Goal: Task Accomplishment & Management: Complete application form

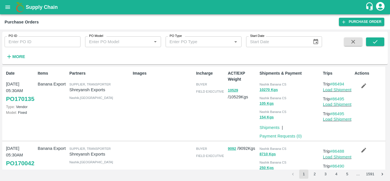
scroll to position [556, 0]
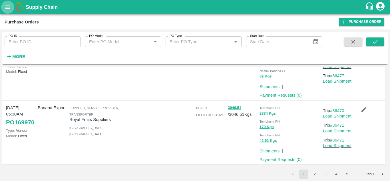
click at [6, 3] on button "open drawer" at bounding box center [7, 7] width 13 height 13
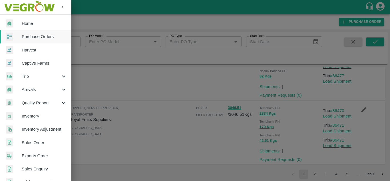
click at [107, 15] on div at bounding box center [195, 90] width 390 height 181
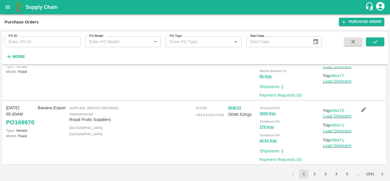
click at [15, 41] on input "PO ID" at bounding box center [43, 41] width 76 height 11
paste input "170033"
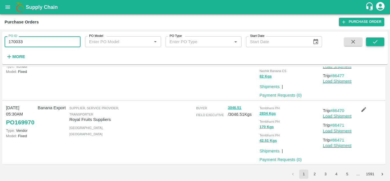
type input "170033"
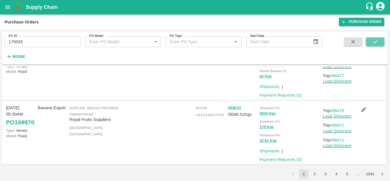
click at [378, 43] on icon "submit" at bounding box center [375, 42] width 6 height 6
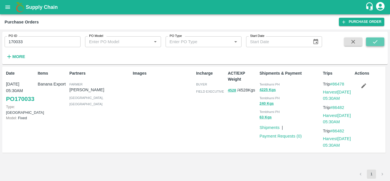
click at [373, 42] on icon "submit" at bounding box center [375, 41] width 5 height 3
drag, startPoint x: 346, startPoint y: 131, endPoint x: 335, endPoint y: 129, distance: 11.6
click at [335, 129] on p "Trip #86482" at bounding box center [337, 131] width 29 height 6
copy link "86482"
drag, startPoint x: 347, startPoint y: 83, endPoint x: 334, endPoint y: 81, distance: 12.7
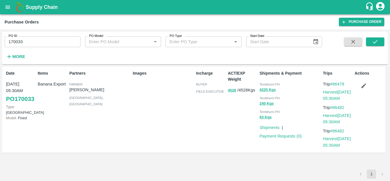
click at [334, 81] on p "Trip #86478" at bounding box center [337, 84] width 29 height 6
copy link "86478"
click at [334, 93] on link "Harvest 18 Aug, 05:30AM" at bounding box center [337, 95] width 28 height 11
click at [364, 85] on icon "button" at bounding box center [364, 85] width 5 height 5
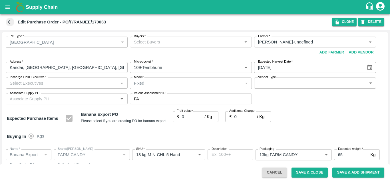
click at [140, 42] on input "Buyers   *" at bounding box center [186, 41] width 109 height 7
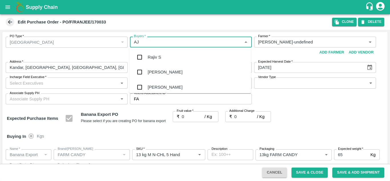
type input "AJI"
click at [170, 74] on div "Ajit Otari" at bounding box center [190, 72] width 122 height 15
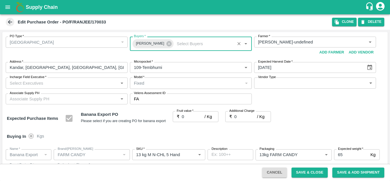
click at [56, 86] on input "Incharge Field Executive   *" at bounding box center [61, 82] width 109 height 7
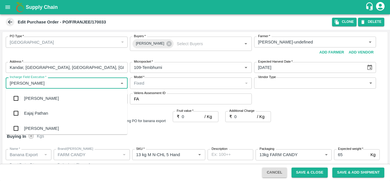
type input "JAY"
click at [42, 127] on div "jaydip Tale" at bounding box center [34, 128] width 20 height 6
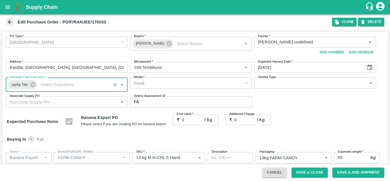
scroll to position [26, 0]
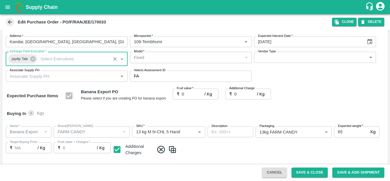
click at [276, 57] on body "Supply Chain Edit Purchase Order - PO/F/RANJEE/170033 Clone DELETE PO Type   * …" at bounding box center [195, 90] width 390 height 181
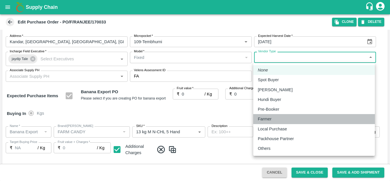
click at [270, 118] on p "Farmer" at bounding box center [265, 119] width 14 height 6
type input "FARMER"
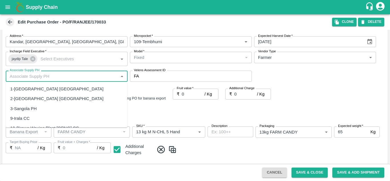
click at [53, 80] on input "Associate Supply PH" at bounding box center [61, 75] width 109 height 7
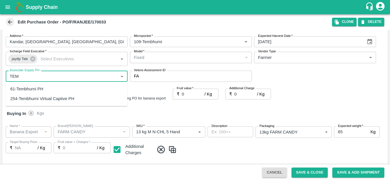
click at [33, 89] on div "61-Tembhurni PH" at bounding box center [26, 89] width 33 height 6
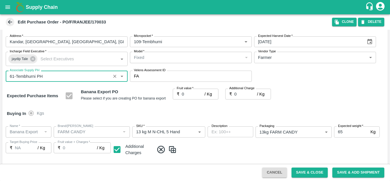
type input "61-Tembhurni PH"
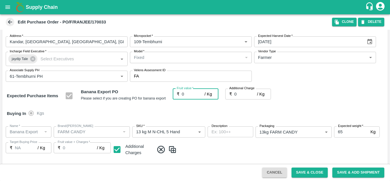
click at [186, 99] on input "0" at bounding box center [193, 94] width 23 height 11
type input "2"
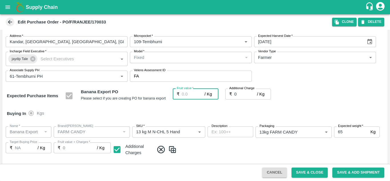
type input "2"
type input "24"
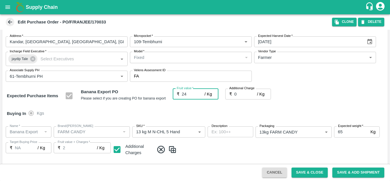
type input "24"
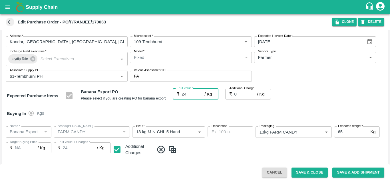
type input "24.5"
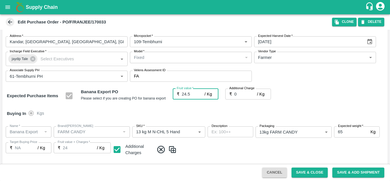
type input "24.5"
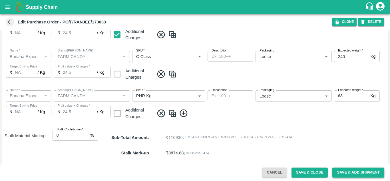
scroll to position [259, 0]
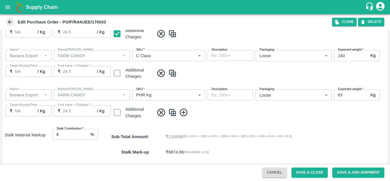
type input "24.5"
click at [250, 120] on div "Name   * Name   * Brand/Marka Brand/Marka SKU   * SKU   * Description x Descrip…" at bounding box center [195, 104] width 386 height 39
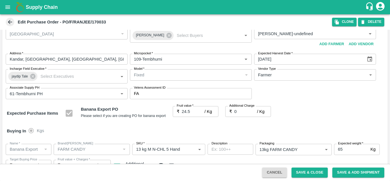
scroll to position [0, 0]
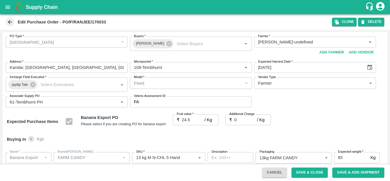
click at [211, 133] on div "Buying In Kgs" at bounding box center [195, 139] width 386 height 17
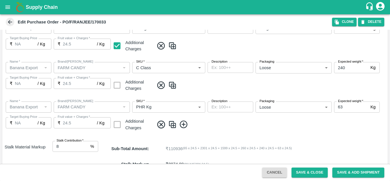
scroll to position [292, 0]
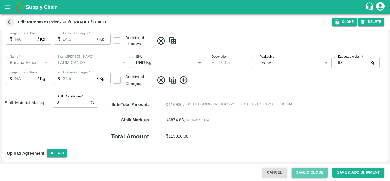
click at [310, 170] on button "Save & Close" at bounding box center [310, 172] width 37 height 10
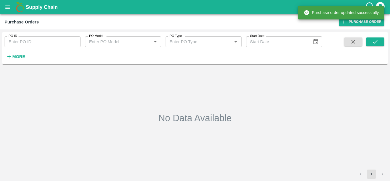
type input "170033"
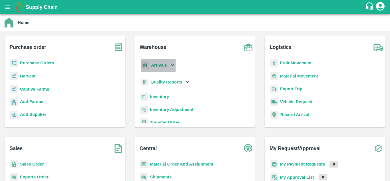
click at [159, 66] on b "Arrivals" at bounding box center [159, 65] width 16 height 5
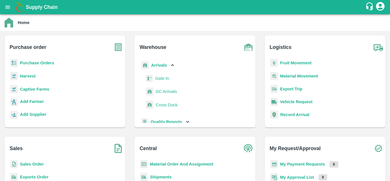
click at [165, 89] on span "DC Arrivals" at bounding box center [166, 91] width 21 height 6
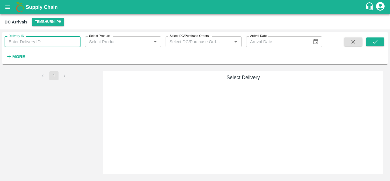
click at [16, 43] on input "Delivery ID" at bounding box center [43, 41] width 76 height 11
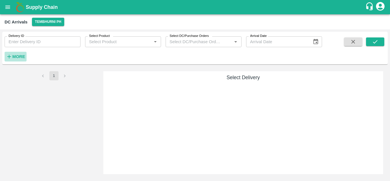
click at [17, 56] on strong "More" at bounding box center [18, 56] width 13 height 5
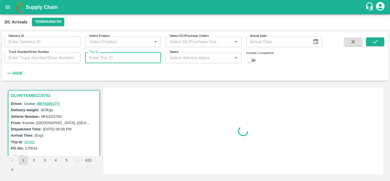
click at [129, 58] on input "Trip ID" at bounding box center [123, 57] width 76 height 11
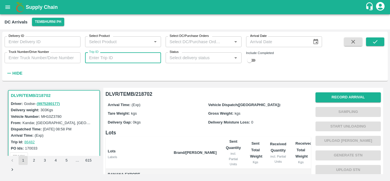
paste input "86482"
type input "86482"
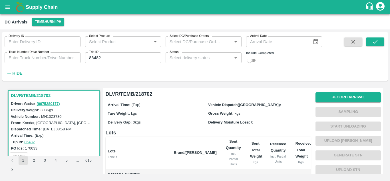
click at [255, 59] on input "checkbox" at bounding box center [249, 60] width 21 height 7
checkbox input "true"
click at [375, 40] on icon "submit" at bounding box center [375, 42] width 6 height 6
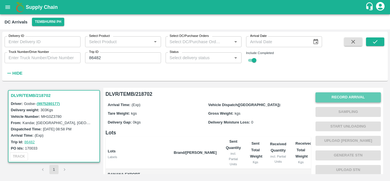
click at [345, 95] on button "Record Arrival" at bounding box center [348, 97] width 65 height 10
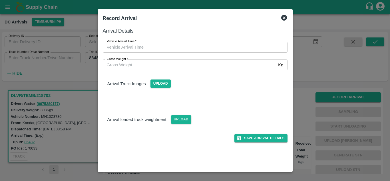
click at [282, 17] on icon at bounding box center [284, 18] width 6 height 6
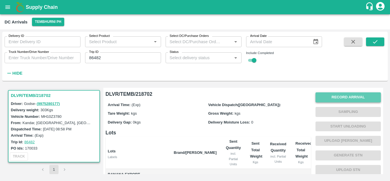
click at [345, 99] on button "Record Arrival" at bounding box center [348, 97] width 65 height 10
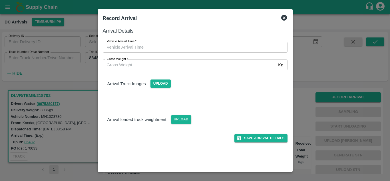
type input "DD/MM/YYYY hh:mm aa"
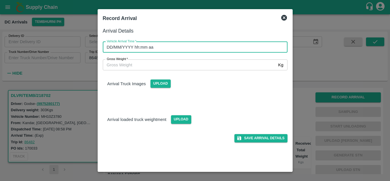
click at [135, 46] on input "DD/MM/YYYY hh:mm aa" at bounding box center [193, 47] width 181 height 11
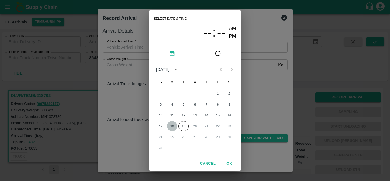
click at [172, 127] on button "18" at bounding box center [172, 126] width 10 height 10
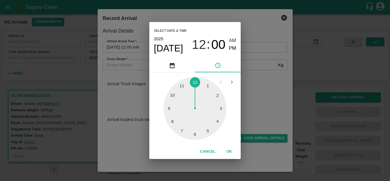
click at [168, 110] on div at bounding box center [195, 108] width 63 height 63
click at [232, 47] on span "PM" at bounding box center [232, 49] width 7 height 8
type input "18/08/2025 09:00 PM"
click at [231, 150] on button "OK" at bounding box center [229, 151] width 18 height 10
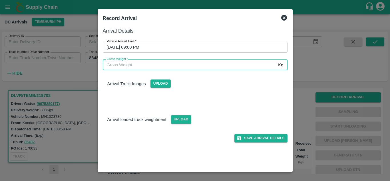
click at [184, 65] on input "Gross Weight   *" at bounding box center [189, 64] width 173 height 11
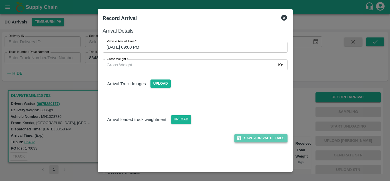
click at [254, 137] on button "Save Arrival Details" at bounding box center [260, 138] width 53 height 8
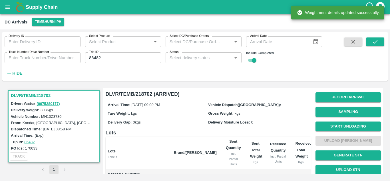
scroll to position [13, 0]
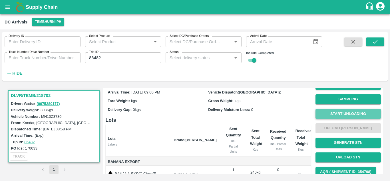
click at [356, 113] on button "Start Unloading" at bounding box center [348, 114] width 65 height 10
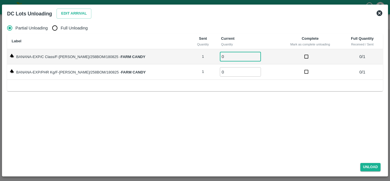
click at [225, 56] on input "0" at bounding box center [240, 56] width 41 height 9
click at [55, 27] on input "Full Unloading" at bounding box center [54, 27] width 11 height 11
radio input "true"
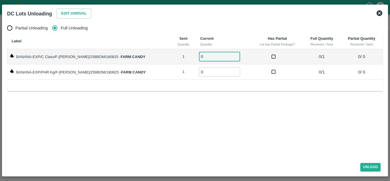
click at [204, 56] on input "0" at bounding box center [219, 56] width 41 height 9
type input "1"
click at [199, 74] on input "0" at bounding box center [219, 71] width 41 height 9
type input "1"
click at [370, 165] on button "Unload" at bounding box center [370, 167] width 21 height 8
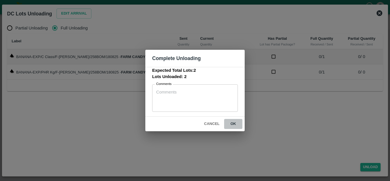
click at [233, 122] on button "ok" at bounding box center [233, 124] width 18 height 10
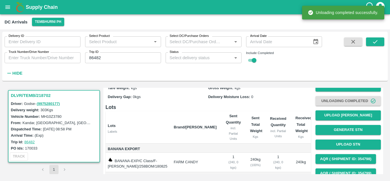
scroll to position [55, 0]
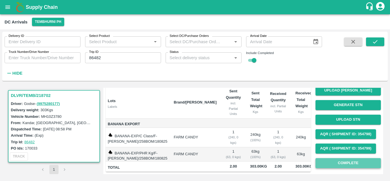
click at [349, 158] on button "Complete" at bounding box center [348, 163] width 65 height 10
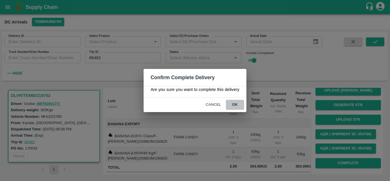
click at [236, 106] on button "ok" at bounding box center [235, 105] width 18 height 10
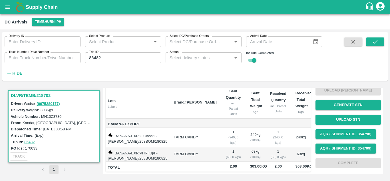
scroll to position [0, 0]
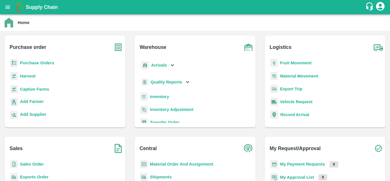
click at [292, 61] on b "Fruit Movement" at bounding box center [296, 63] width 32 height 5
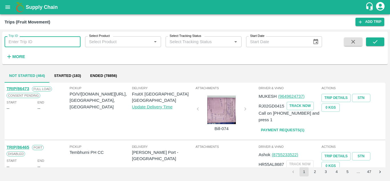
click at [19, 43] on input "Trip ID" at bounding box center [43, 41] width 76 height 11
paste input "86482"
type input "86482"
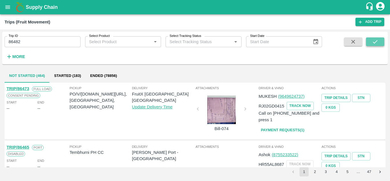
click at [376, 44] on icon "submit" at bounding box center [375, 42] width 6 height 6
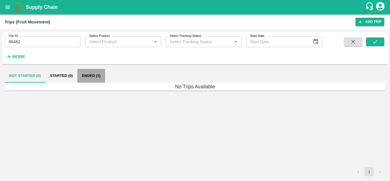
click at [86, 75] on button "Ended (1)" at bounding box center [91, 76] width 28 height 14
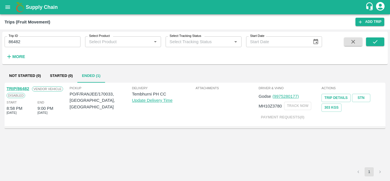
click at [25, 88] on link "TRIP/86482" at bounding box center [18, 88] width 23 height 5
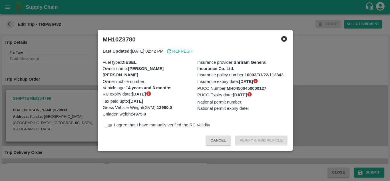
click at [110, 124] on input "checkbox" at bounding box center [106, 125] width 21 height 7
checkbox input "true"
click at [261, 138] on button "Verify & Add Vehicle" at bounding box center [261, 140] width 52 height 10
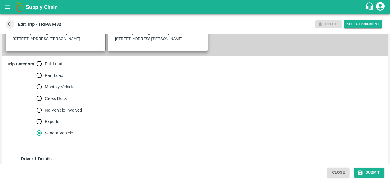
scroll to position [159, 0]
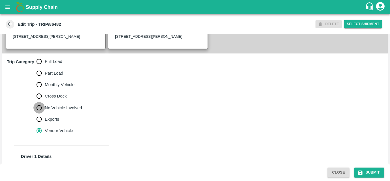
click at [40, 113] on input "No Vehicle Involved" at bounding box center [38, 107] width 11 height 11
radio input "true"
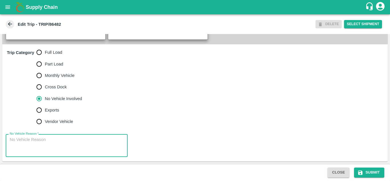
click at [34, 142] on textarea "No Vehicle Reason   *" at bounding box center [67, 146] width 114 height 18
type textarea "Field Dump"
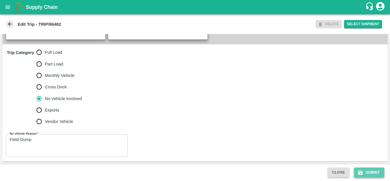
click at [370, 170] on button "Submit" at bounding box center [369, 172] width 30 height 10
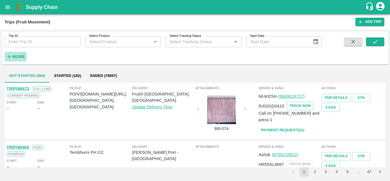
click at [16, 55] on strong "More" at bounding box center [18, 56] width 13 height 5
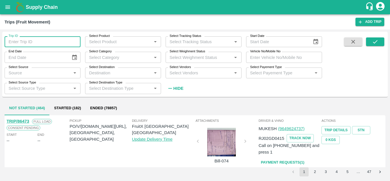
click at [18, 41] on input "Trip ID" at bounding box center [43, 41] width 76 height 11
paste input "86478"
type input "86478"
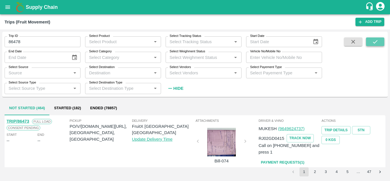
click at [372, 43] on icon "submit" at bounding box center [375, 42] width 6 height 6
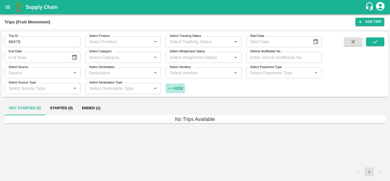
click at [177, 86] on strong "Hide" at bounding box center [178, 88] width 10 height 5
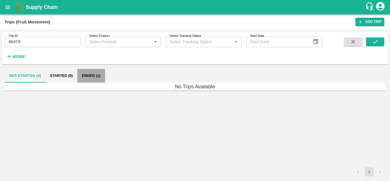
click at [89, 72] on button "Ended (1)" at bounding box center [91, 76] width 28 height 14
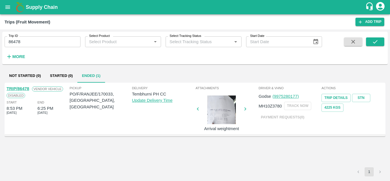
click at [23, 87] on link "TRIP/86478" at bounding box center [18, 88] width 23 height 5
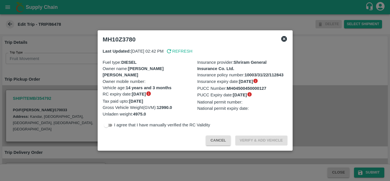
click at [111, 124] on input "checkbox" at bounding box center [106, 125] width 21 height 7
checkbox input "true"
click at [261, 139] on button "Verify & Add Vehicle" at bounding box center [261, 140] width 52 height 10
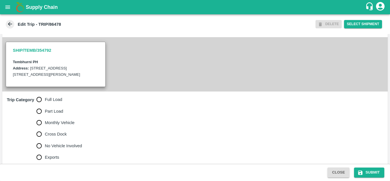
scroll to position [123, 0]
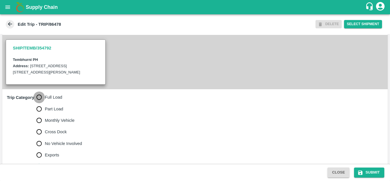
click at [40, 103] on input "Full Load" at bounding box center [38, 96] width 11 height 11
radio input "true"
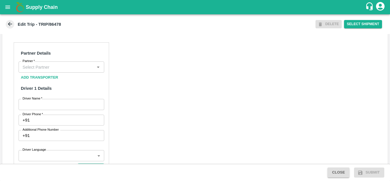
scroll to position [262, 0]
click at [50, 70] on input "Partner   *" at bounding box center [56, 66] width 73 height 7
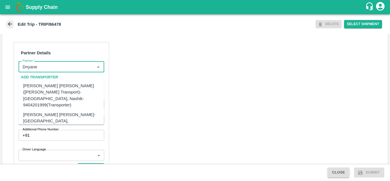
click at [50, 111] on div "Dnyaneshwar Vitthal Godse-Kandar, Solapur-9730316755(Transporter)" at bounding box center [70, 120] width 94 height 19
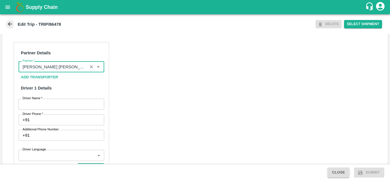
type input "Dnyaneshwar Vitthal Godse-Kandar, Solapur-9730316755(Transporter)"
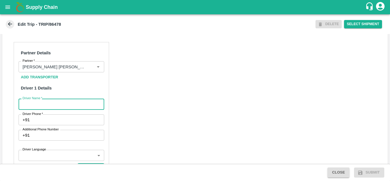
click at [39, 109] on input "Driver Name   *" at bounding box center [62, 104] width 86 height 11
type input "g"
type input "[PERSON_NAME]"
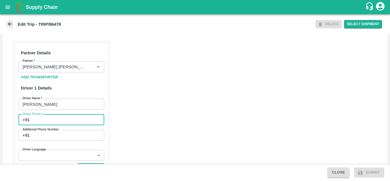
click at [37, 125] on input "Driver Phone   *" at bounding box center [68, 119] width 72 height 11
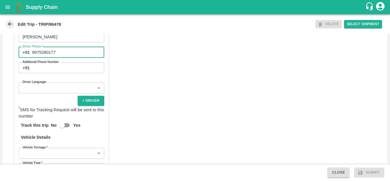
scroll to position [330, 0]
type input "9975280177"
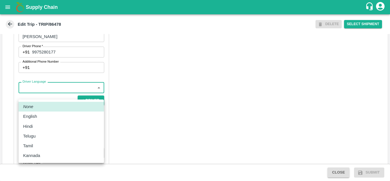
click at [58, 94] on body "Supply Chain Edit Trip - TRIP/86478 DELETE Select Shipment Trip Details Trip Ty…" at bounding box center [195, 90] width 390 height 181
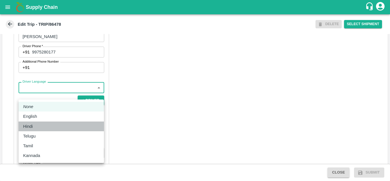
click at [32, 125] on p "Hindi" at bounding box center [28, 126] width 10 height 6
type input "hi"
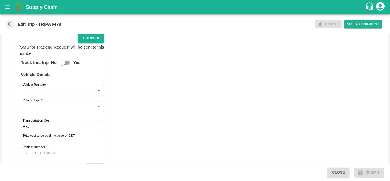
scroll to position [393, 0]
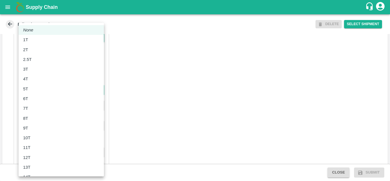
click at [69, 94] on body "Supply Chain Edit Trip - TRIP/86478 DELETE Select Shipment Trip Details Trip Ty…" at bounding box center [195, 90] width 390 height 181
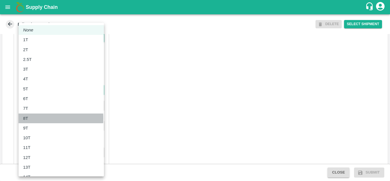
click at [29, 118] on div "8T" at bounding box center [27, 118] width 8 height 6
type input "8000"
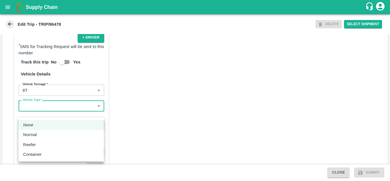
click at [47, 113] on body "Supply Chain Edit Trip - TRIP/86478 DELETE Select Shipment Trip Details Trip Ty…" at bounding box center [195, 90] width 390 height 181
click at [33, 137] on p "Normal" at bounding box center [30, 134] width 14 height 6
type input "Normal"
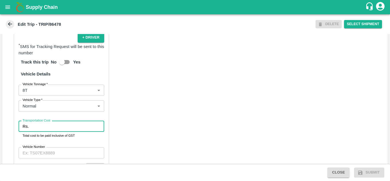
click at [41, 129] on input "Transportation Cost" at bounding box center [67, 126] width 73 height 11
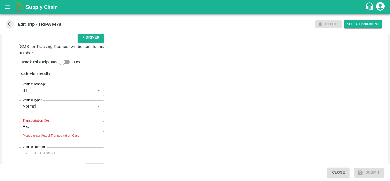
click at [32, 123] on label "Transportation Cost" at bounding box center [37, 120] width 28 height 5
click at [32, 129] on input "Transportation Cost" at bounding box center [67, 126] width 73 height 11
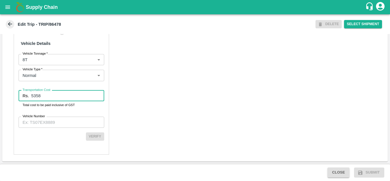
scroll to position [427, 0]
type input "5358"
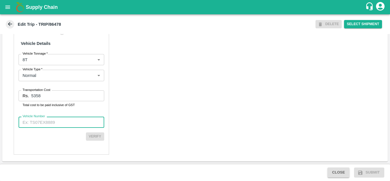
click at [53, 127] on input "Vehicle Number" at bounding box center [62, 122] width 86 height 11
type input "m"
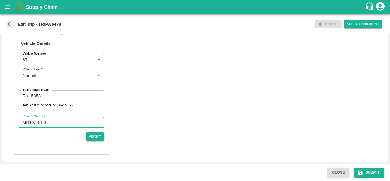
type input "MH10Z3780"
click at [95, 138] on button "Verify" at bounding box center [95, 136] width 18 height 8
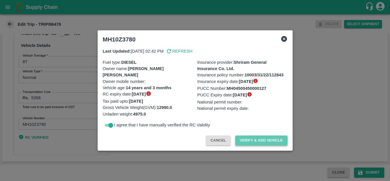
click at [257, 139] on button "Verify & Add Vehicle" at bounding box center [261, 140] width 52 height 10
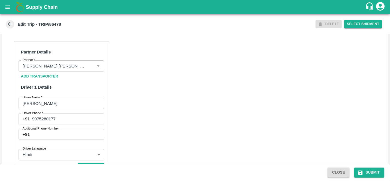
scroll to position [265, 0]
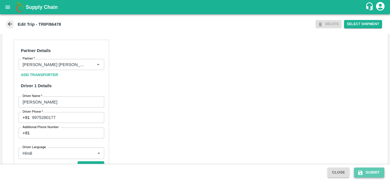
click at [369, 168] on button "Submit" at bounding box center [369, 172] width 30 height 10
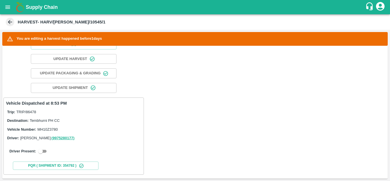
scroll to position [43, 0]
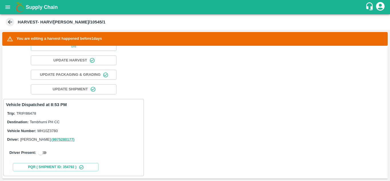
click at [45, 151] on input "checkbox" at bounding box center [40, 152] width 21 height 7
checkbox input "true"
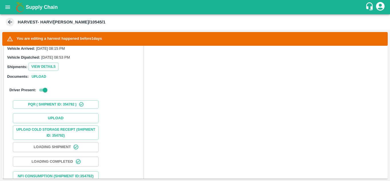
scroll to position [170, 0]
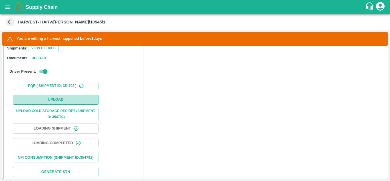
click at [54, 97] on button "Upload" at bounding box center [56, 100] width 86 height 10
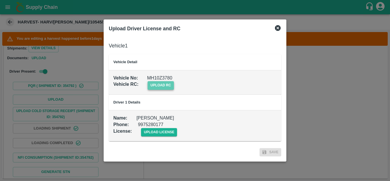
click at [155, 86] on span "upload rc" at bounding box center [161, 85] width 26 height 8
click at [0, 0] on input "upload rc" at bounding box center [0, 0] width 0 height 0
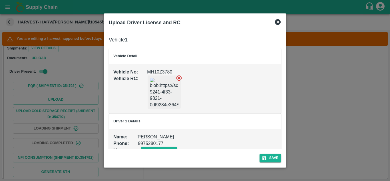
scroll to position [13, 0]
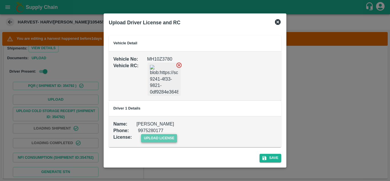
click at [158, 136] on span "upload license" at bounding box center [159, 138] width 36 height 8
click at [0, 0] on input "upload license" at bounding box center [0, 0] width 0 height 0
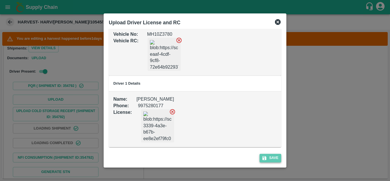
click at [273, 157] on button "Save" at bounding box center [271, 158] width 22 height 8
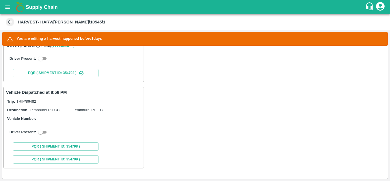
scroll to position [0, 0]
